Goal: Information Seeking & Learning: Check status

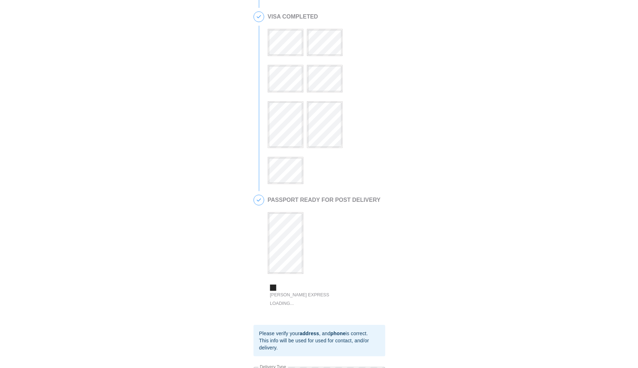
scroll to position [162, 0]
